Goal: Information Seeking & Learning: Learn about a topic

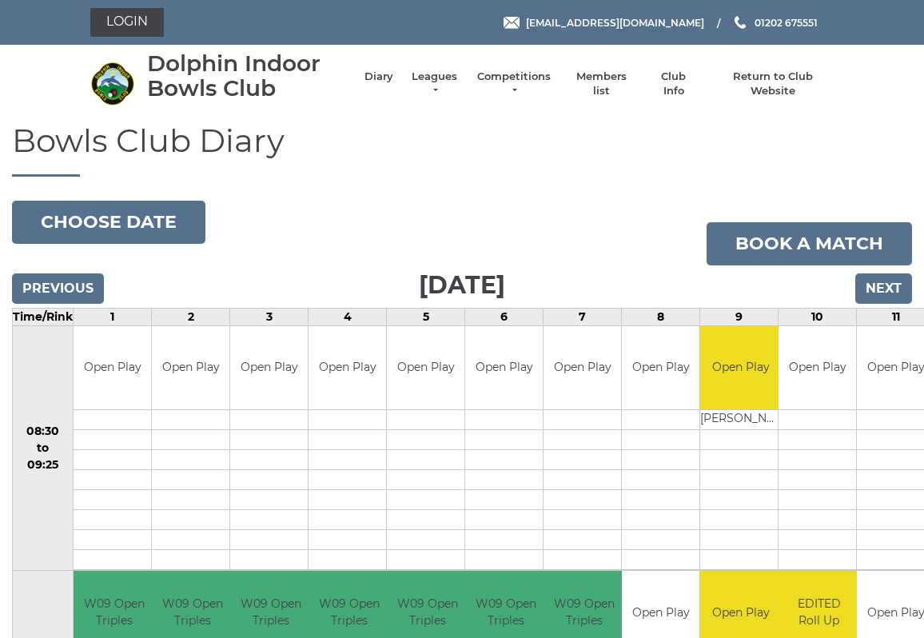
click at [93, 214] on button "Choose date" at bounding box center [108, 222] width 193 height 43
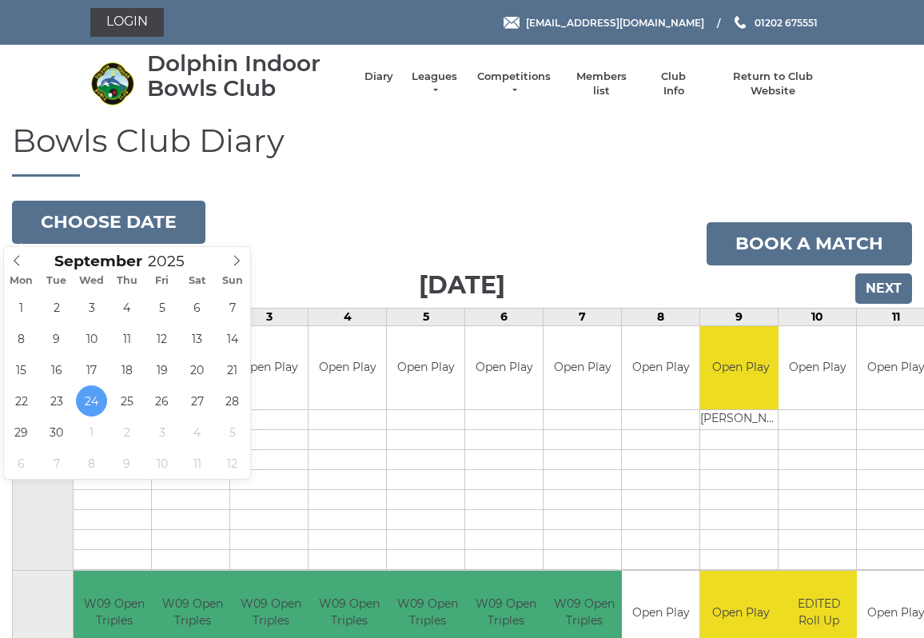
click at [240, 264] on icon at bounding box center [236, 260] width 11 height 11
click at [238, 256] on icon at bounding box center [236, 260] width 11 height 11
click at [236, 257] on icon at bounding box center [237, 261] width 6 height 10
type input "2025-12-27"
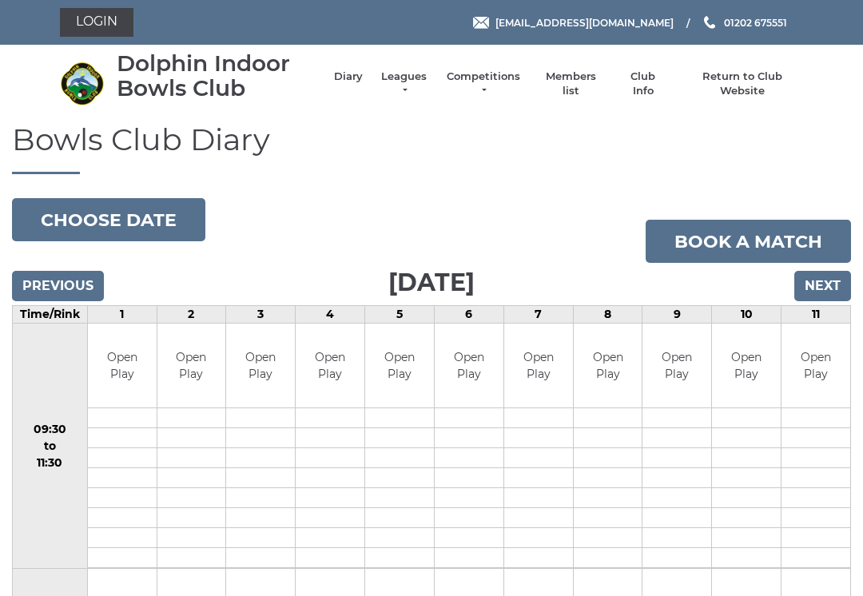
click at [97, 213] on button "Choose date" at bounding box center [108, 219] width 193 height 43
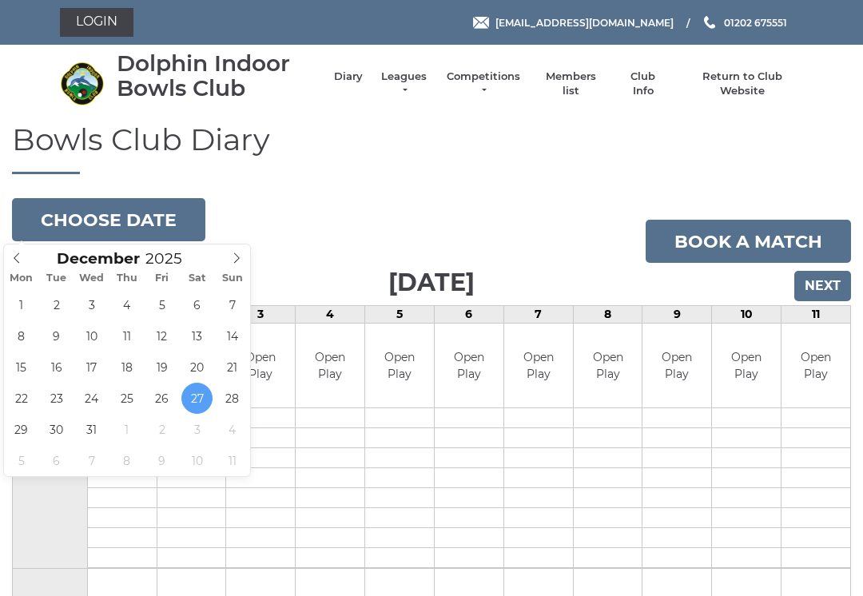
type input "[DATE]"
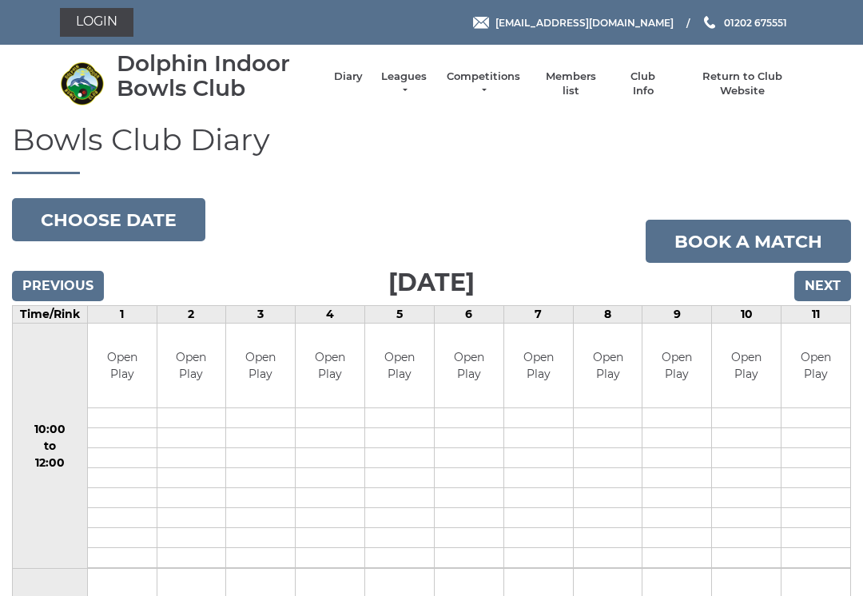
click at [96, 213] on button "Choose date" at bounding box center [108, 219] width 193 height 43
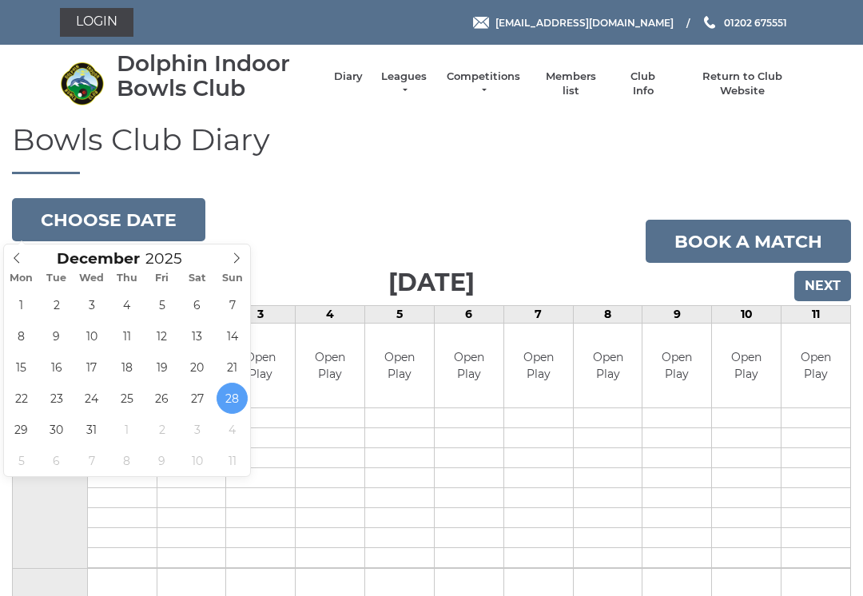
click at [241, 258] on icon at bounding box center [236, 258] width 11 height 11
type input "2026"
type input "[DATE]"
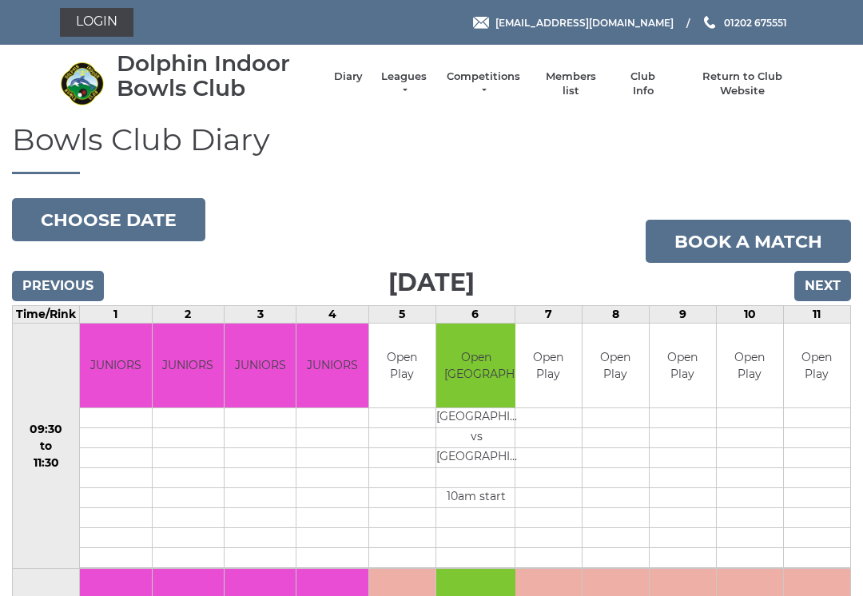
click at [97, 221] on button "Choose date" at bounding box center [108, 219] width 193 height 43
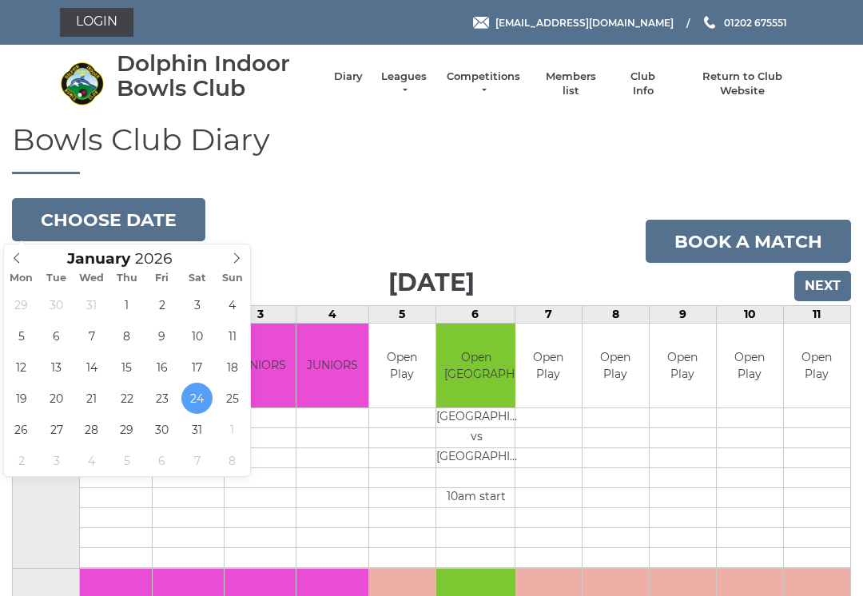
type input "2026-01-17"
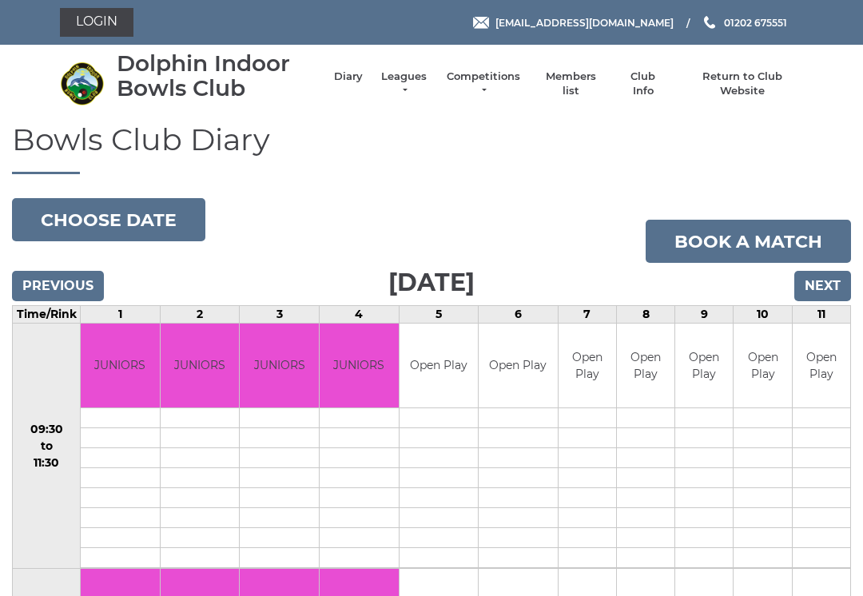
click at [97, 219] on button "Choose date" at bounding box center [108, 219] width 193 height 43
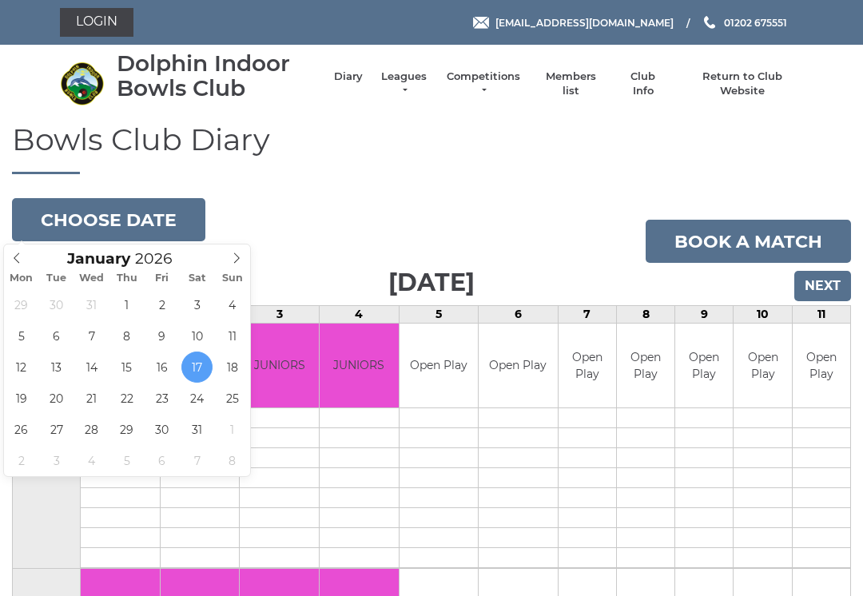
type input "[DATE]"
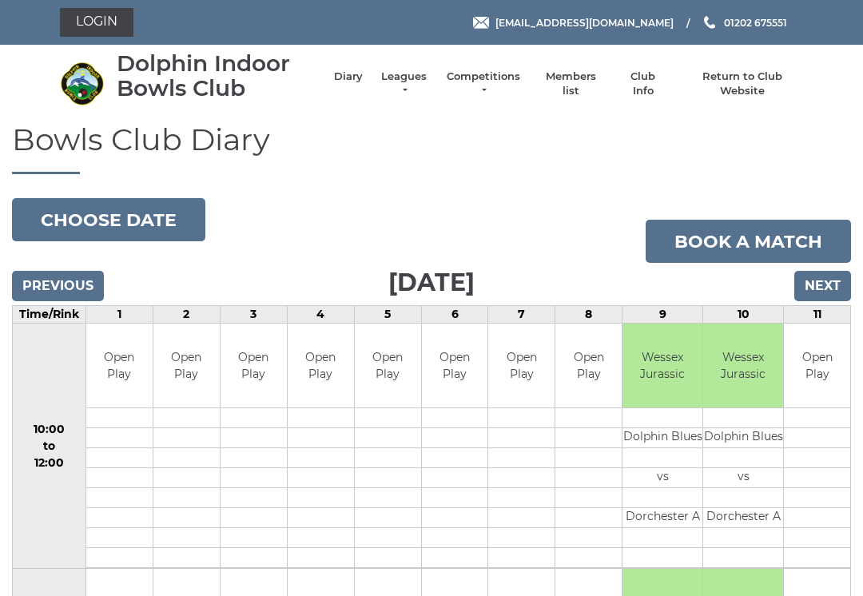
click at [89, 225] on button "Choose date" at bounding box center [108, 219] width 193 height 43
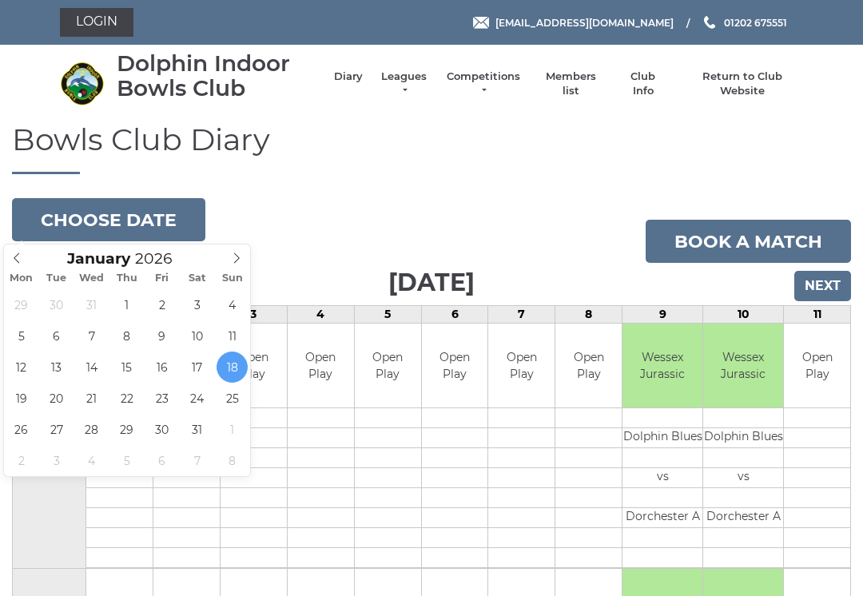
type input "2026-01-10"
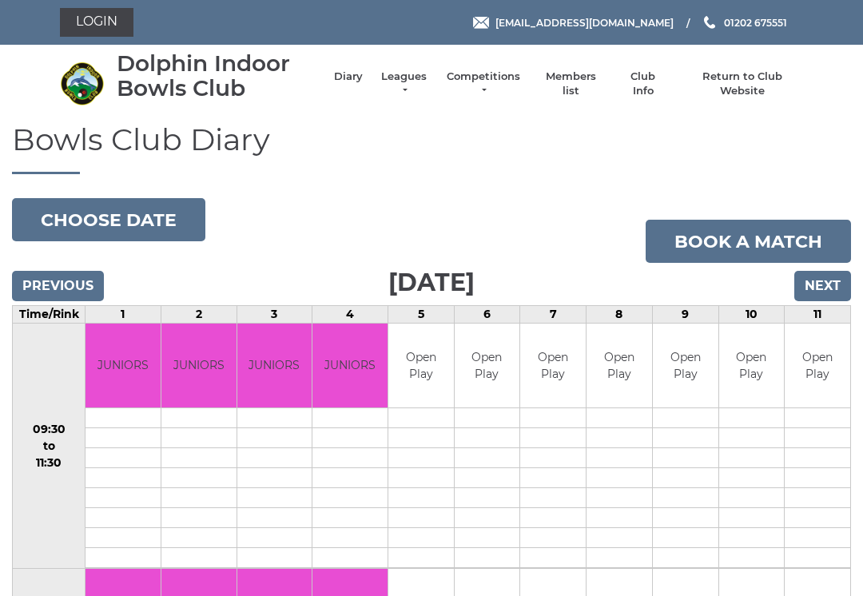
click at [102, 219] on button "Choose date" at bounding box center [108, 219] width 193 height 43
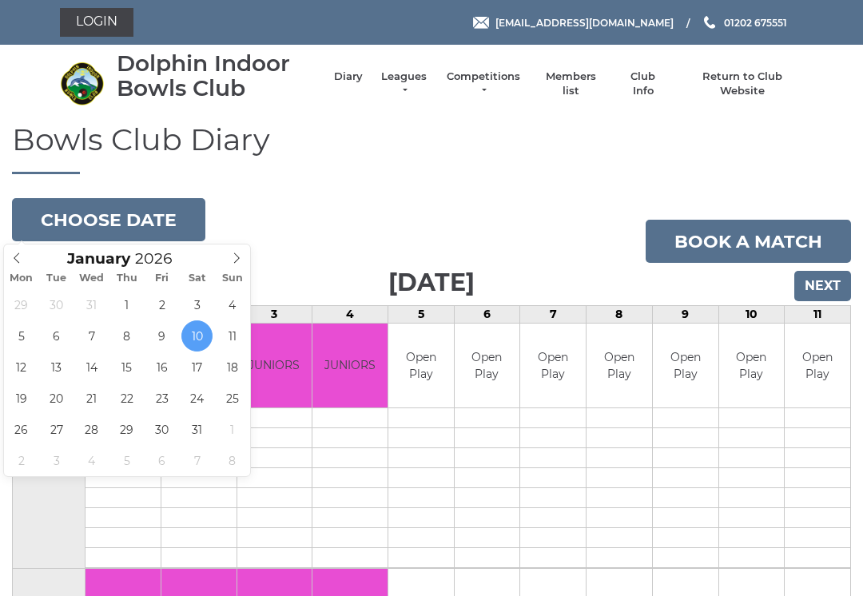
type input "2026-01-31"
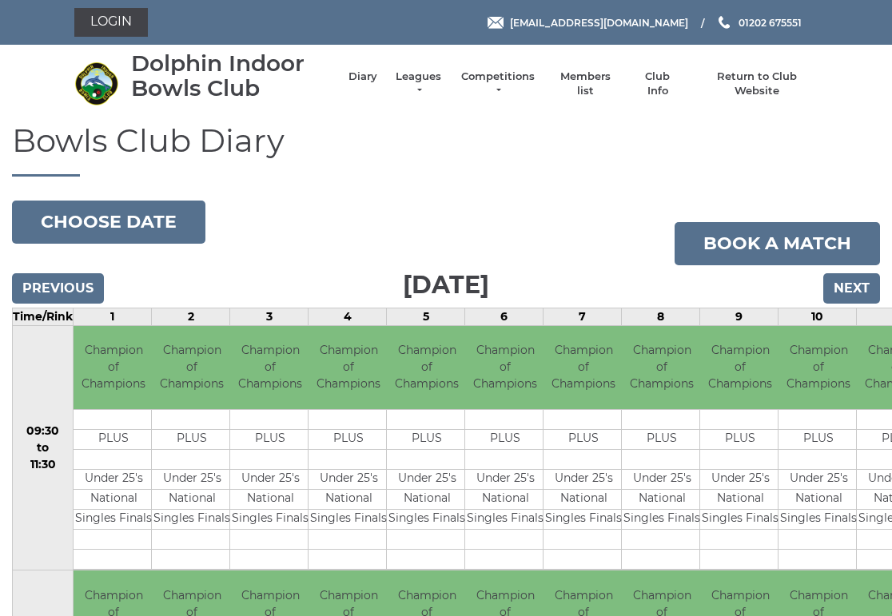
click at [859, 285] on input "Next" at bounding box center [851, 288] width 57 height 30
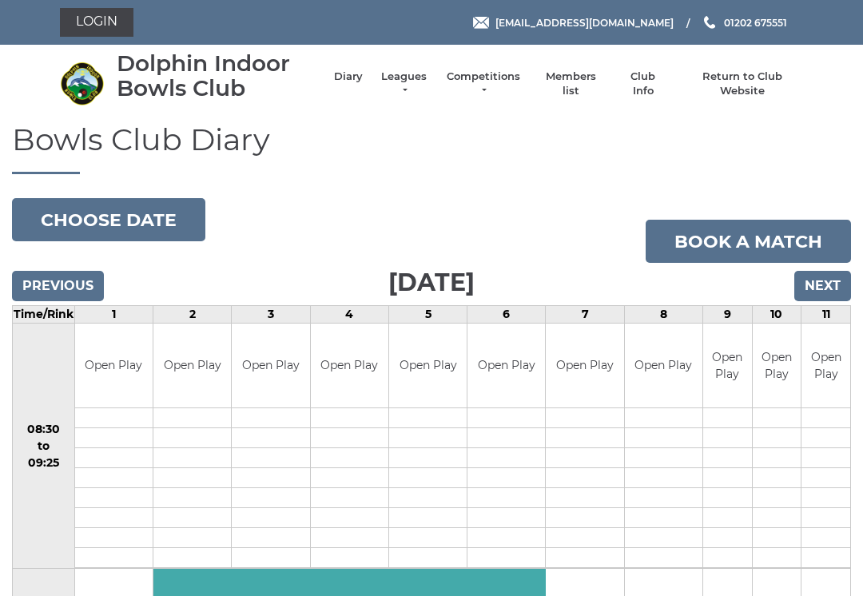
click at [55, 285] on input "Previous" at bounding box center [58, 286] width 92 height 30
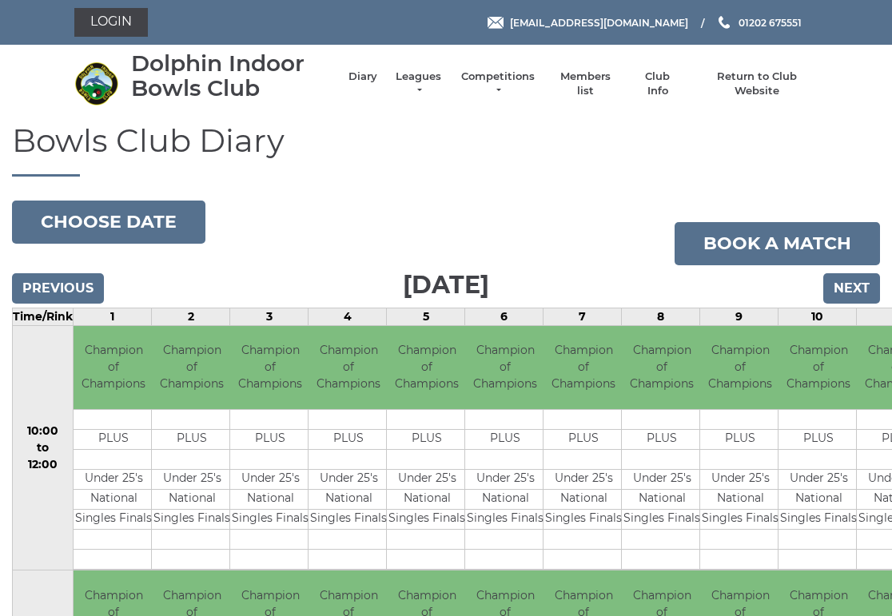
click at [54, 279] on input "Previous" at bounding box center [58, 288] width 92 height 30
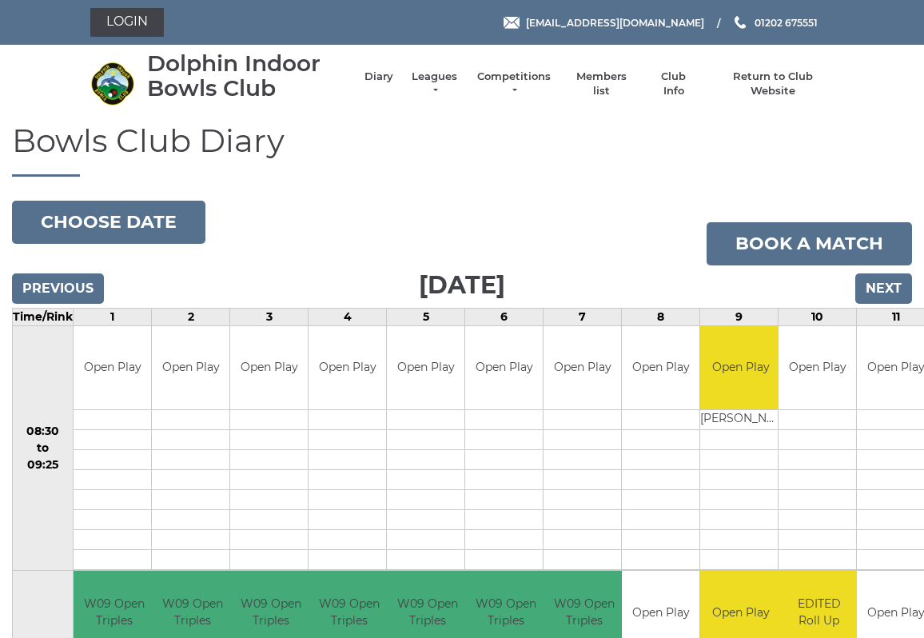
click at [460, 80] on link "Leagues" at bounding box center [434, 84] width 50 height 29
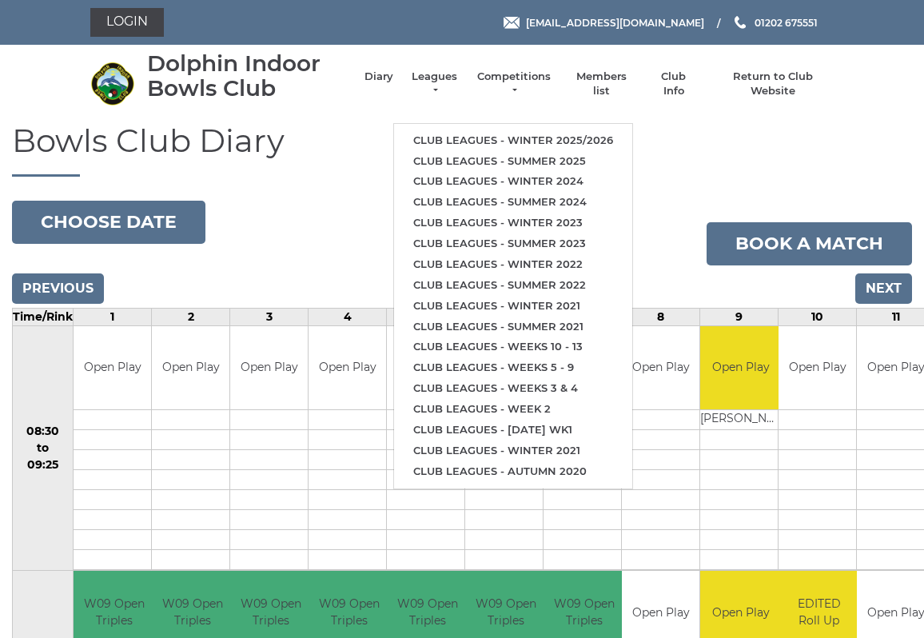
click at [475, 130] on link "Club leagues - Winter 2025/2026" at bounding box center [513, 140] width 238 height 21
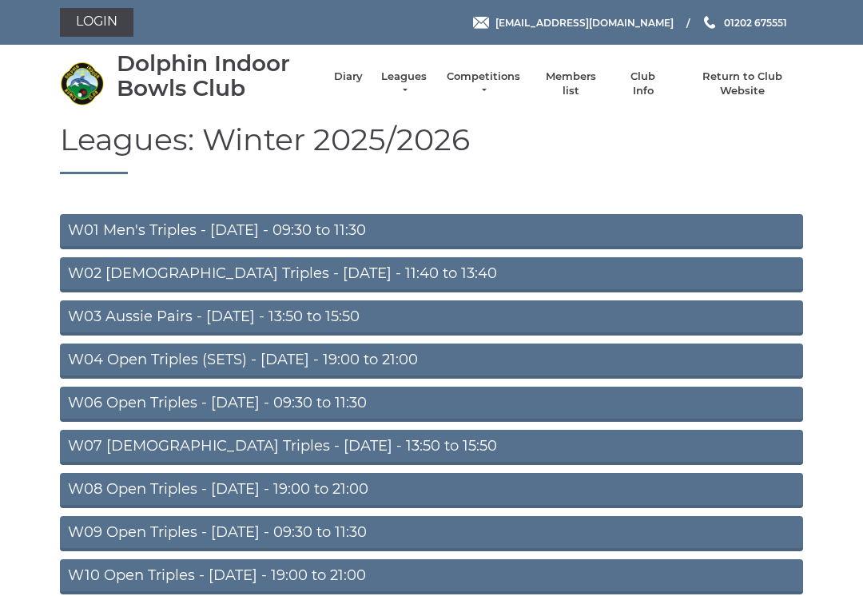
click at [23, 490] on section "Leagues: Winter 2025/2026 W01 Men's Triples - [DATE] - 09:30 to 11:30 W02 [DEMO…" at bounding box center [431, 571] width 863 height 897
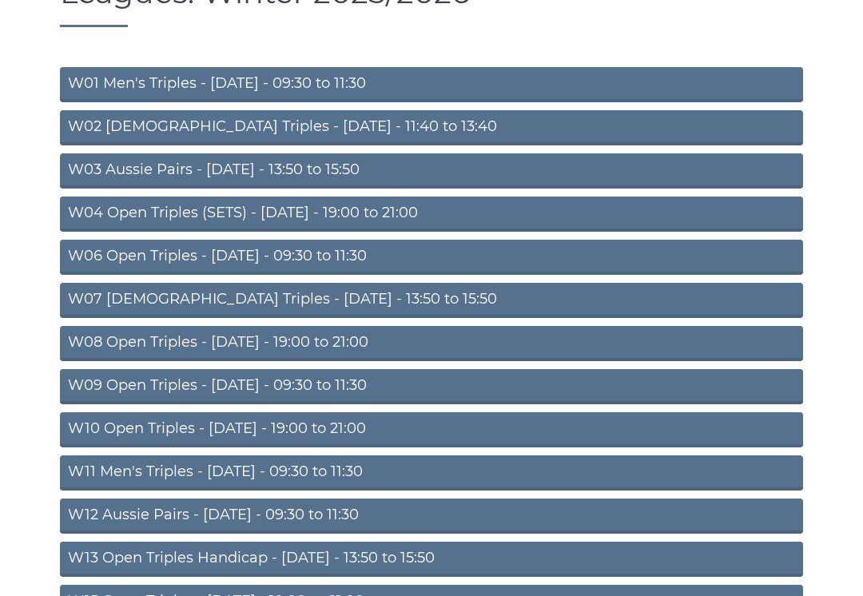
scroll to position [149, 0]
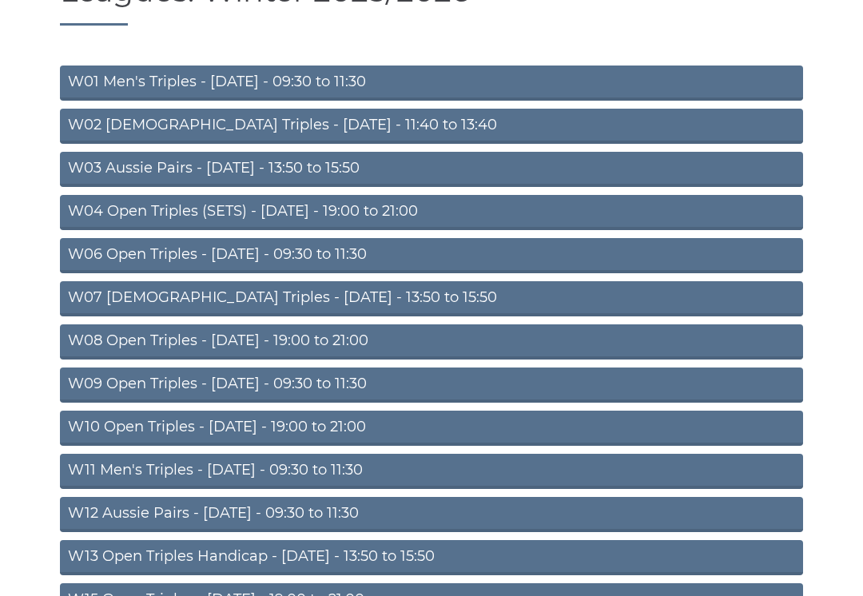
click at [229, 290] on link "W07 [DEMOGRAPHIC_DATA] Triples - [DATE] - 13:50 to 15:50" at bounding box center [431, 298] width 743 height 35
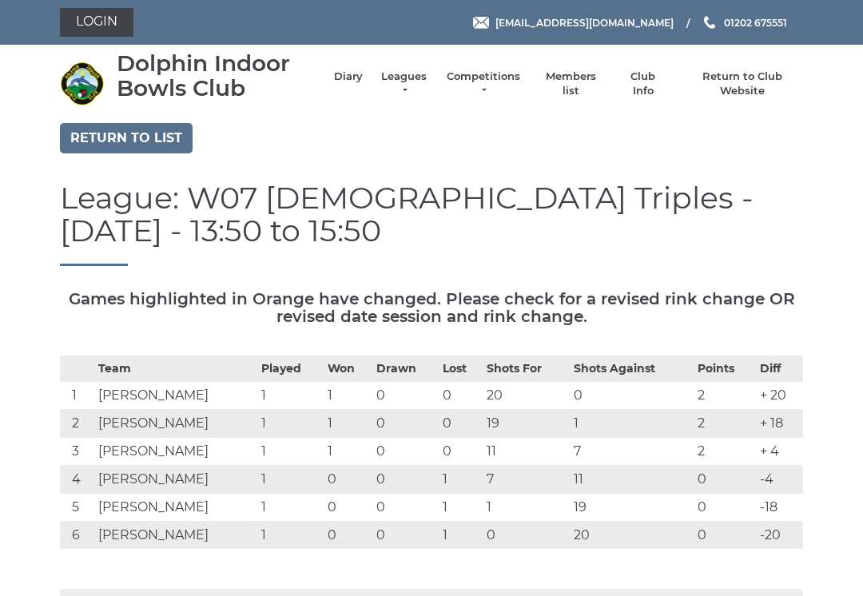
click at [100, 133] on link "Return to list" at bounding box center [126, 138] width 133 height 30
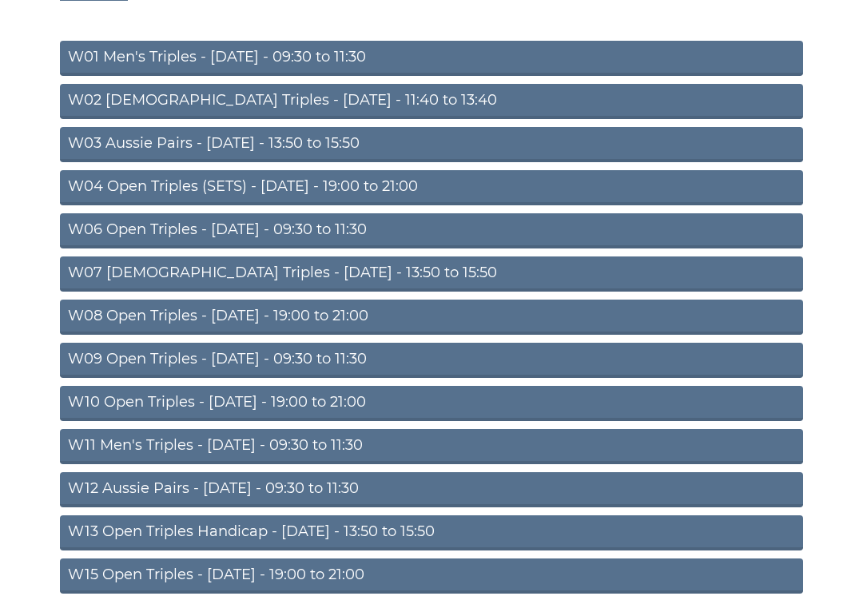
scroll to position [174, 0]
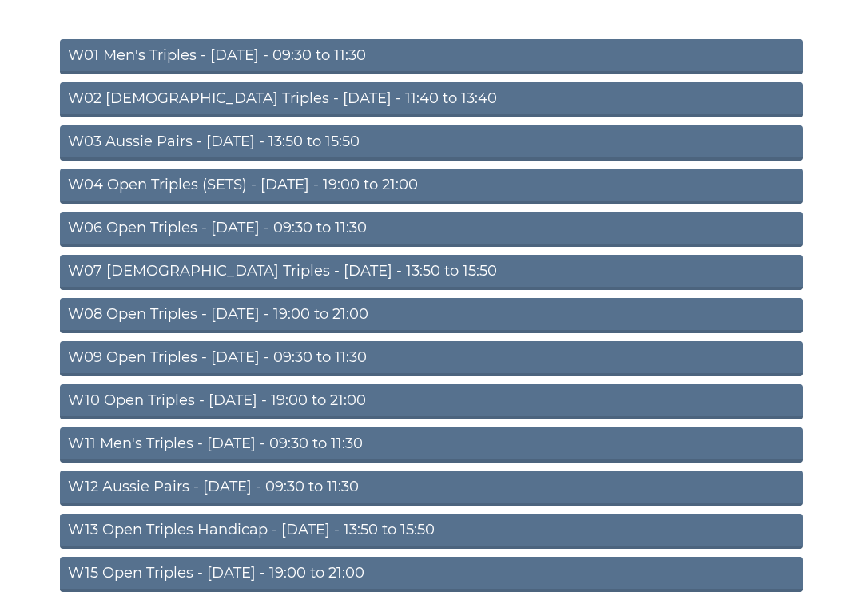
click at [157, 314] on link "W08 Open Triples - [DATE] - 19:00 to 21:00" at bounding box center [431, 316] width 743 height 35
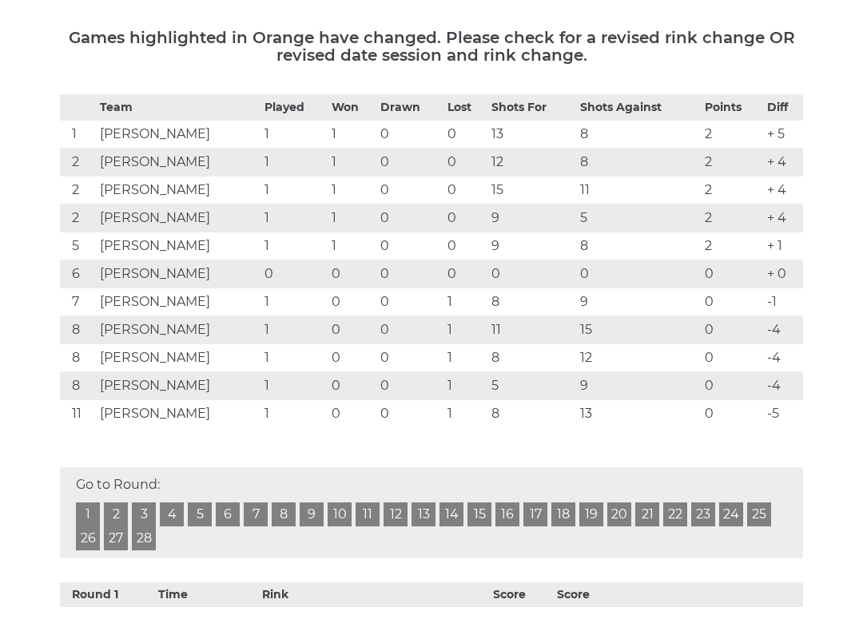
scroll to position [244, 0]
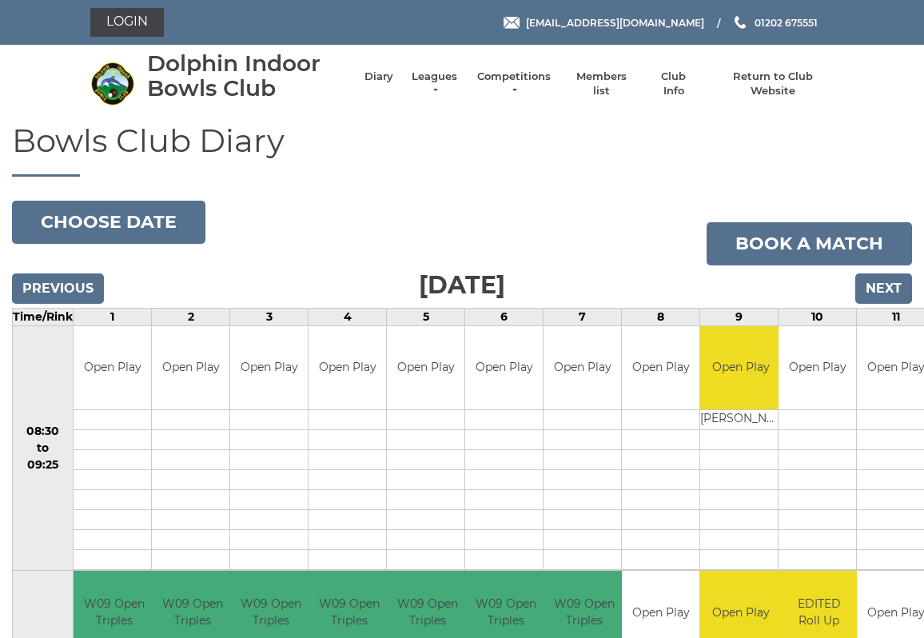
click at [454, 70] on li "Leagues Club leagues - Winter 2025/2026 Club leagues - Summer 2025 Club leagues…" at bounding box center [426, 84] width 66 height 45
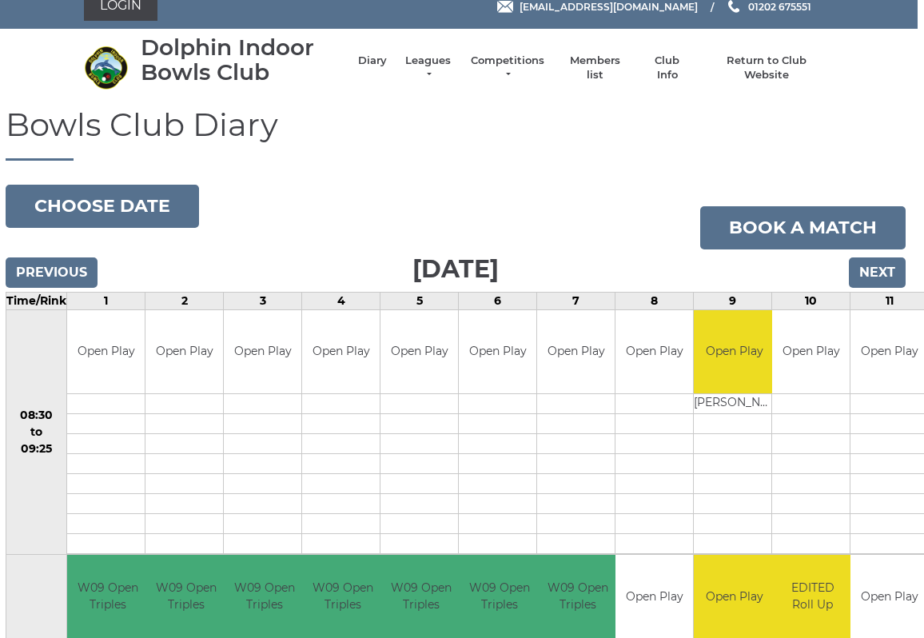
scroll to position [0, 6]
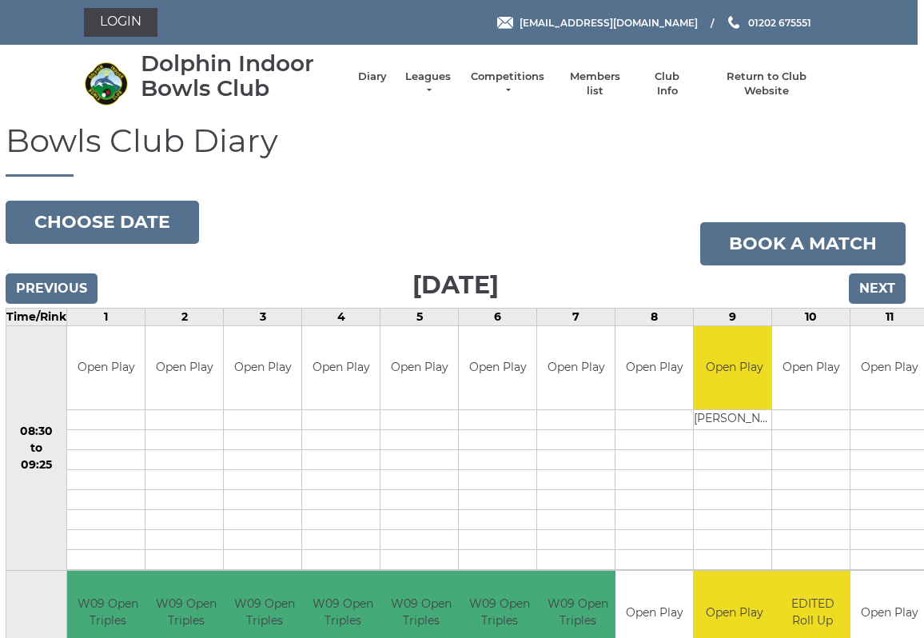
click at [39, 292] on input "Previous" at bounding box center [52, 288] width 92 height 30
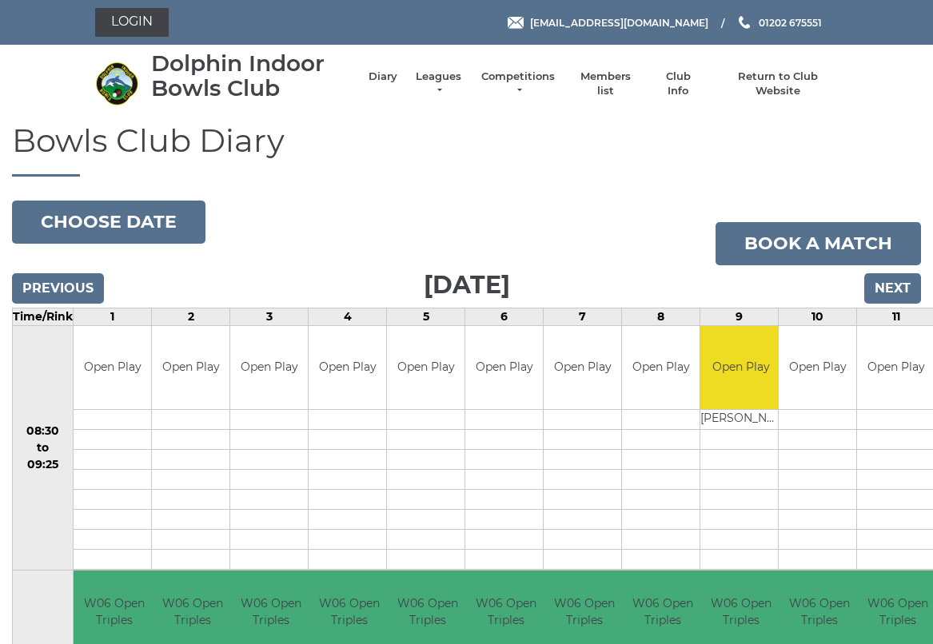
click at [906, 292] on input "Next" at bounding box center [892, 288] width 57 height 30
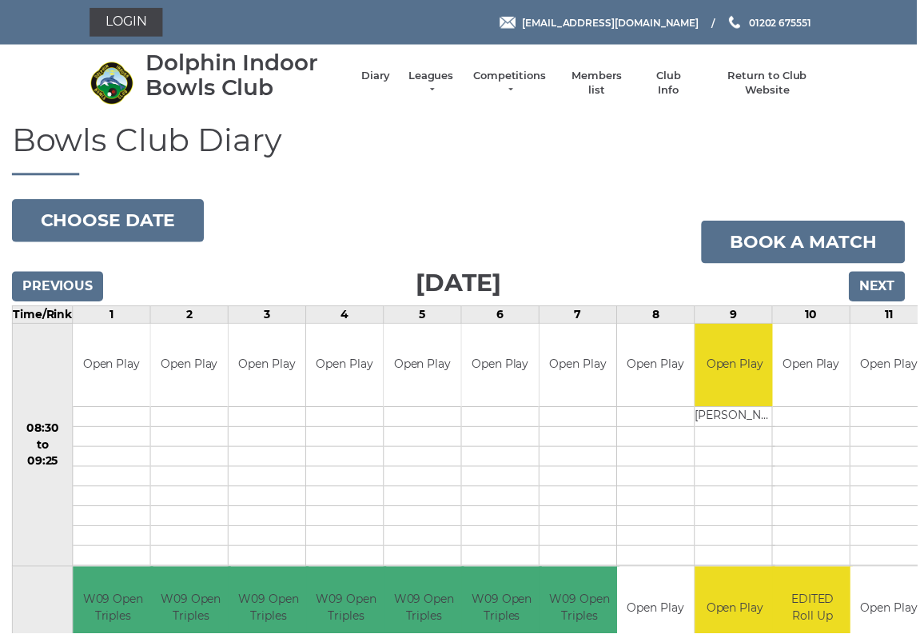
click at [884, 287] on input "Next" at bounding box center [883, 288] width 57 height 30
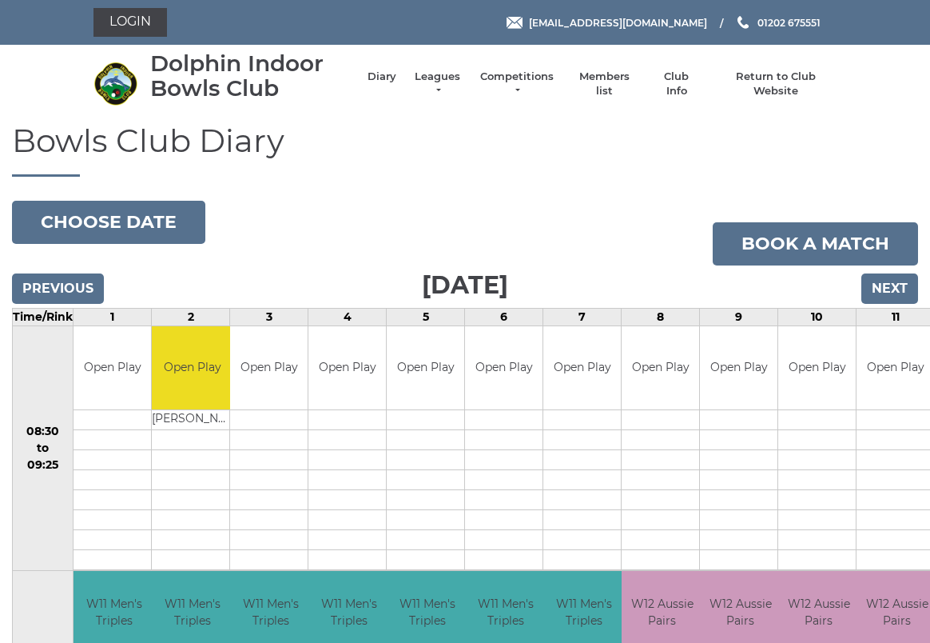
click at [893, 295] on input "Next" at bounding box center [890, 288] width 57 height 30
